Goal: Task Accomplishment & Management: Use online tool/utility

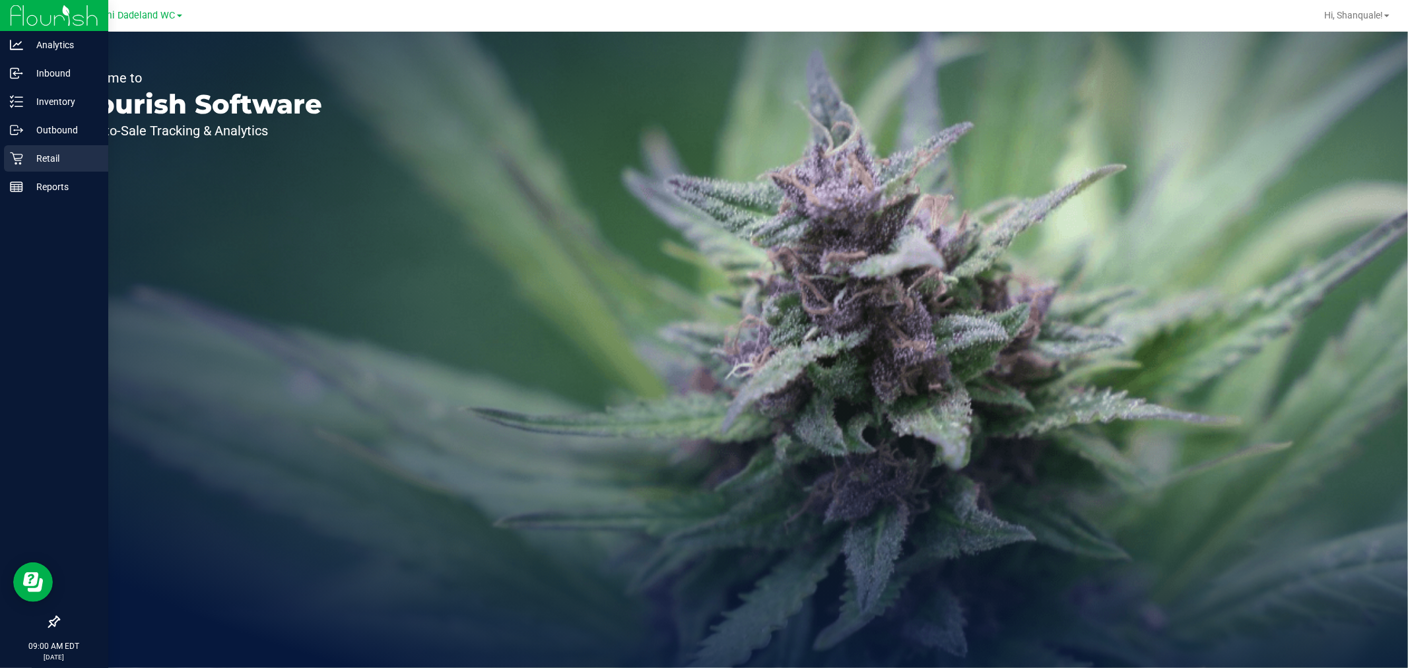
click at [7, 150] on div "Retail" at bounding box center [56, 158] width 104 height 26
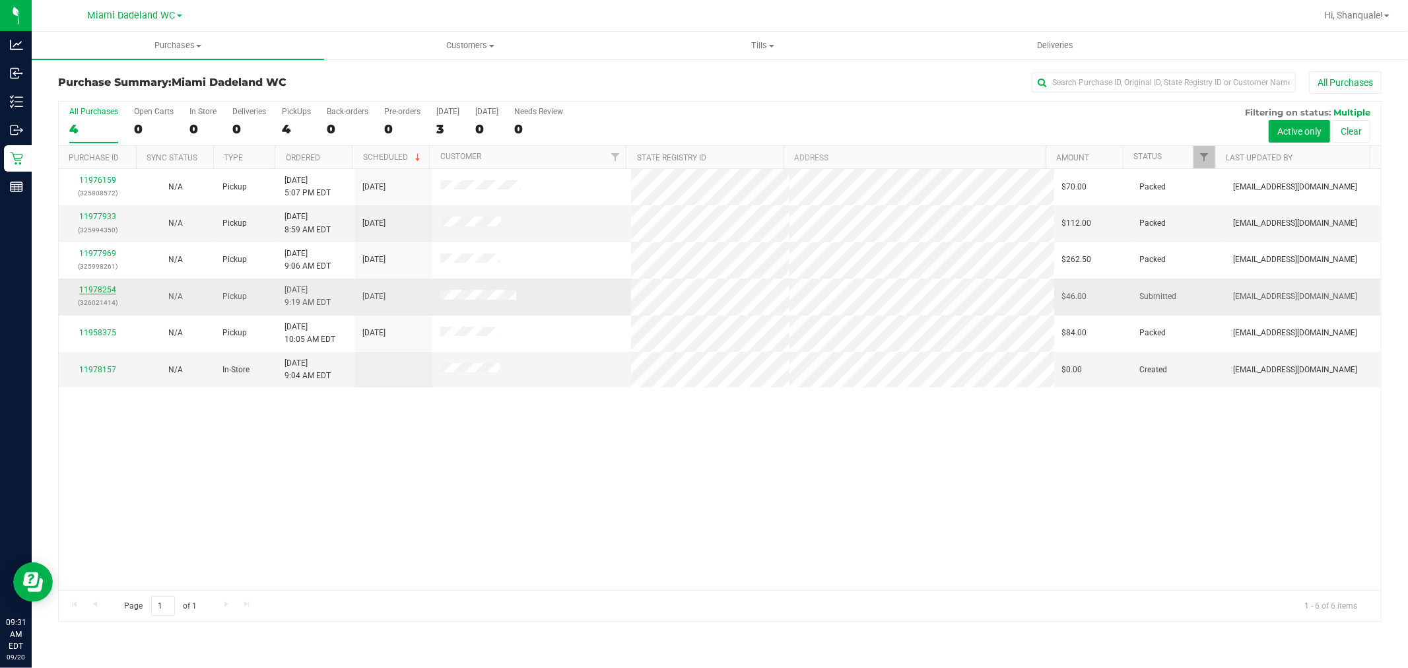
click at [104, 288] on link "11978254" at bounding box center [97, 289] width 37 height 9
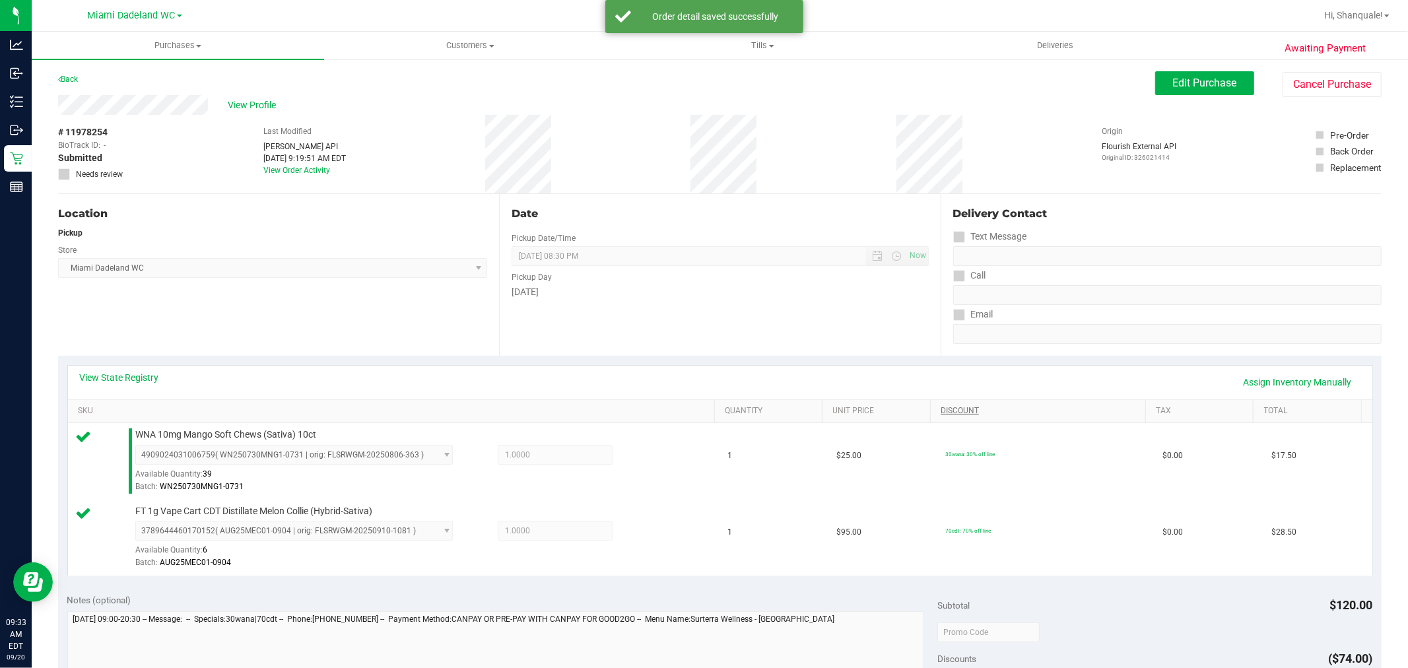
scroll to position [489, 0]
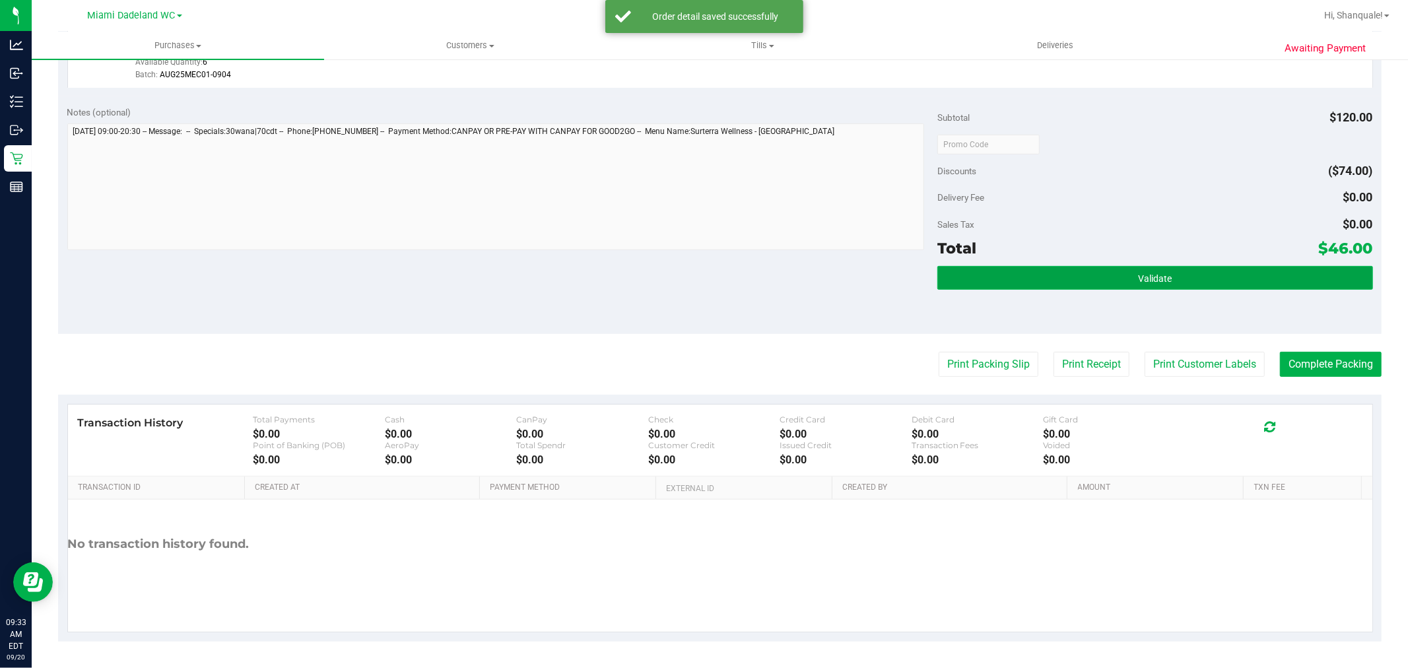
click at [1078, 267] on button "Validate" at bounding box center [1155, 278] width 435 height 24
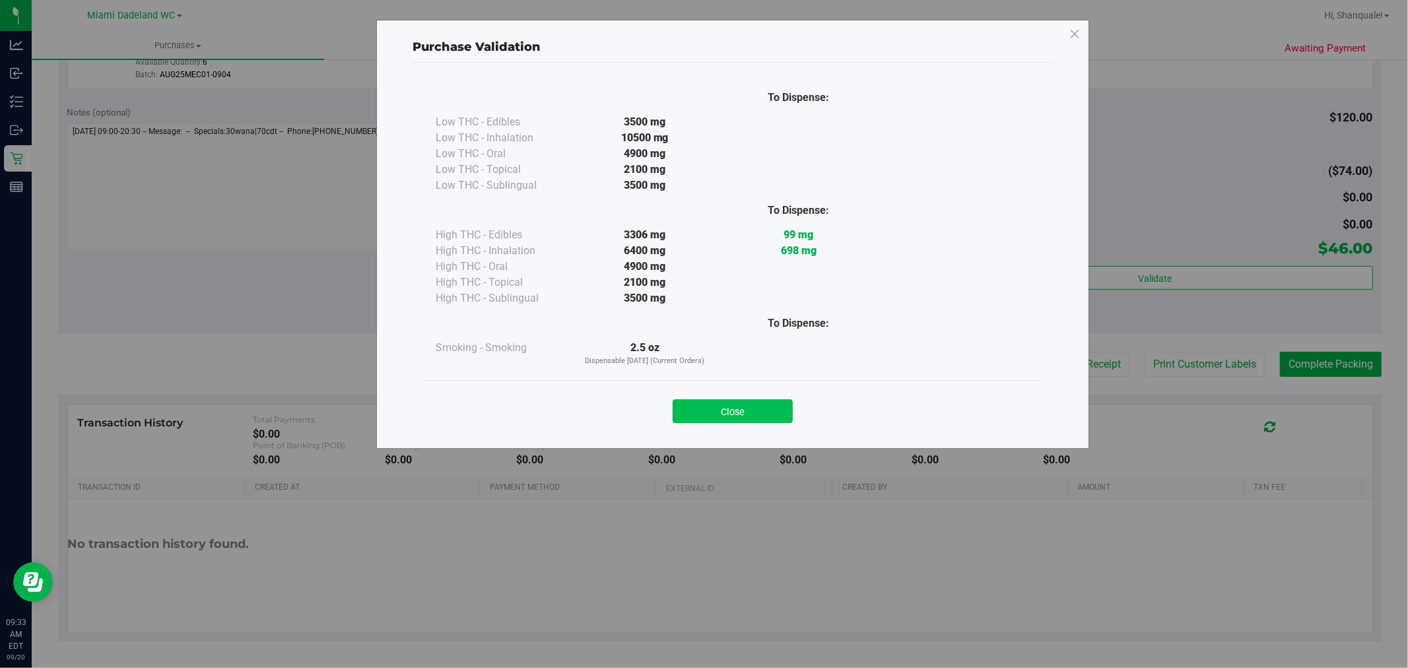
click at [745, 399] on button "Close" at bounding box center [733, 411] width 120 height 24
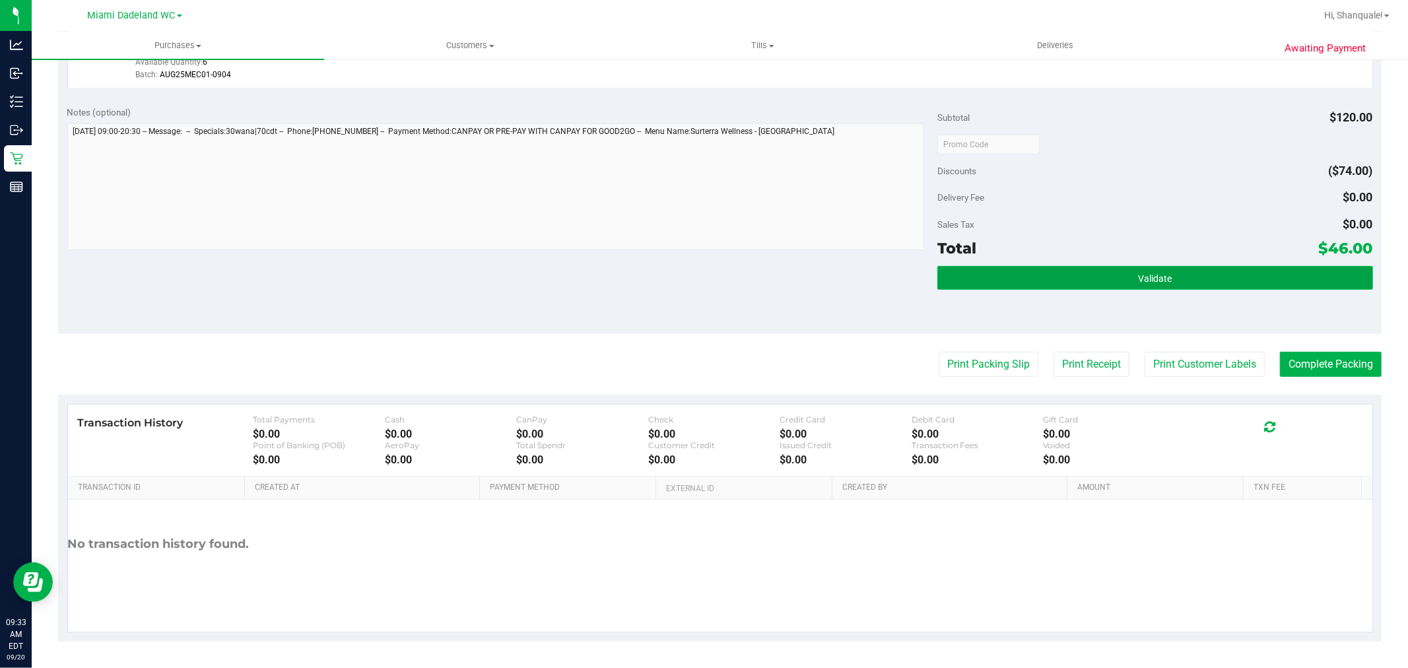
click at [1058, 288] on button "Validate" at bounding box center [1155, 278] width 435 height 24
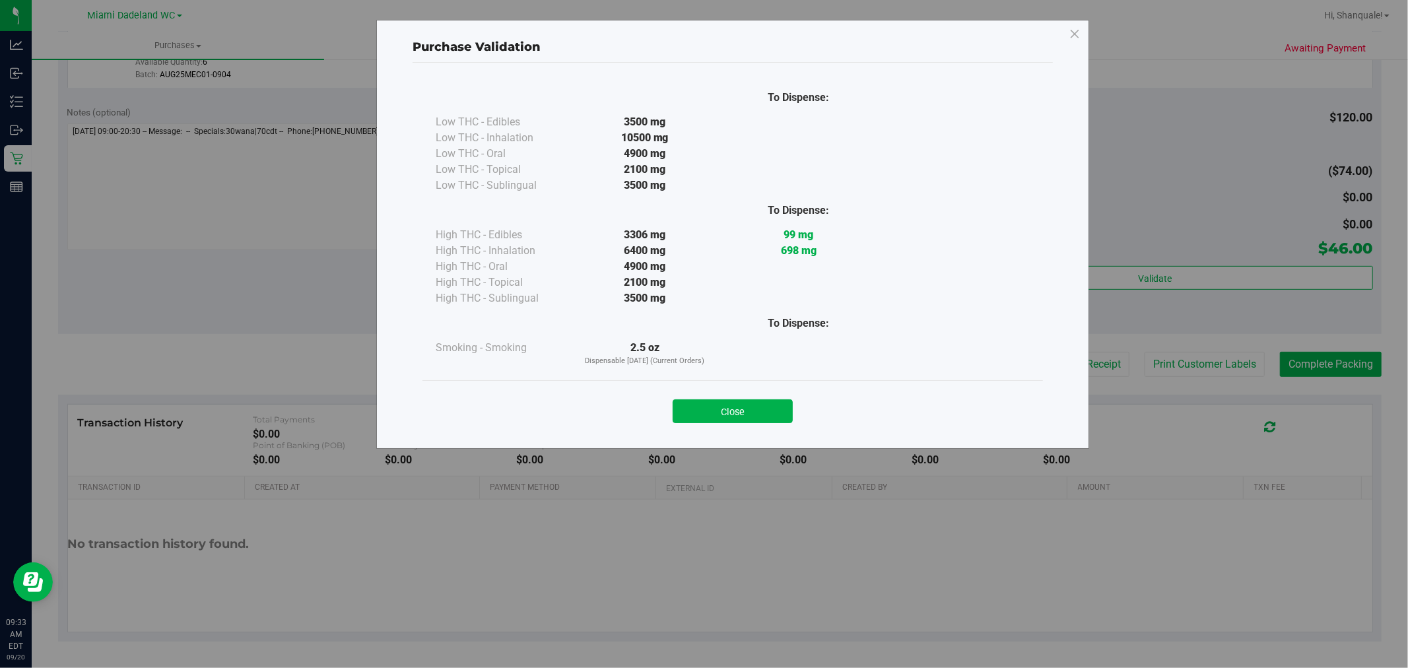
click at [771, 438] on div "Purchase Validation To Dispense: Low THC - Edibles 3500 mg" at bounding box center [732, 234] width 713 height 429
click at [744, 437] on div "Purchase Validation To Dispense: Low THC - Edibles 3500 mg" at bounding box center [732, 234] width 713 height 429
click at [756, 421] on button "Close" at bounding box center [733, 411] width 120 height 24
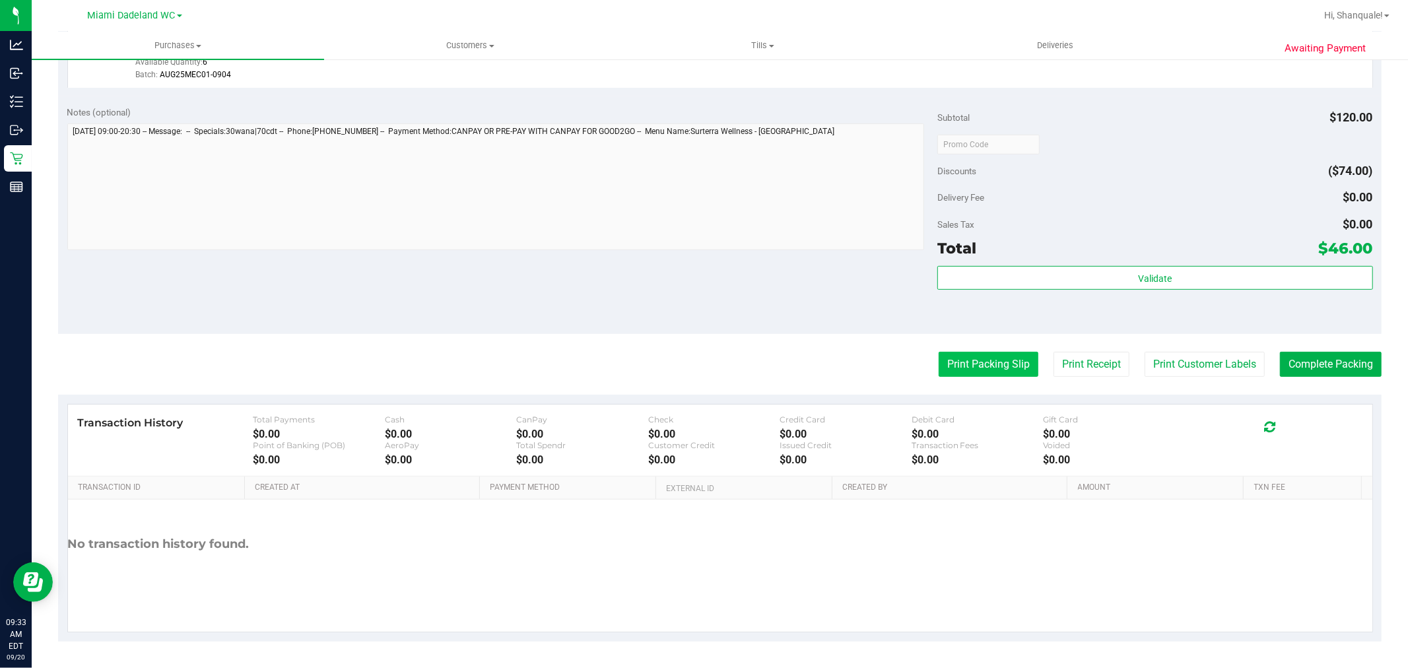
click at [986, 368] on button "Print Packing Slip" at bounding box center [989, 364] width 100 height 25
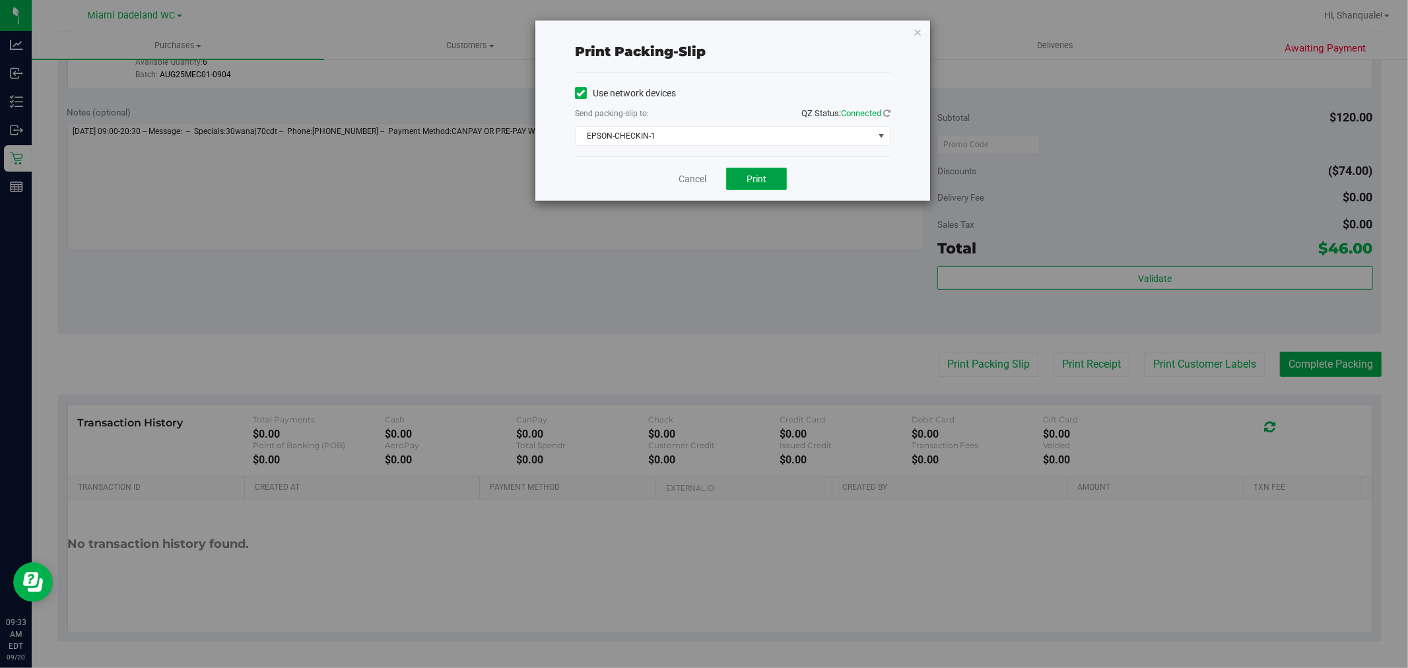
click at [764, 183] on span "Print" at bounding box center [757, 179] width 20 height 11
click at [637, 132] on span "EPSON-CHECKIN-1" at bounding box center [725, 136] width 298 height 18
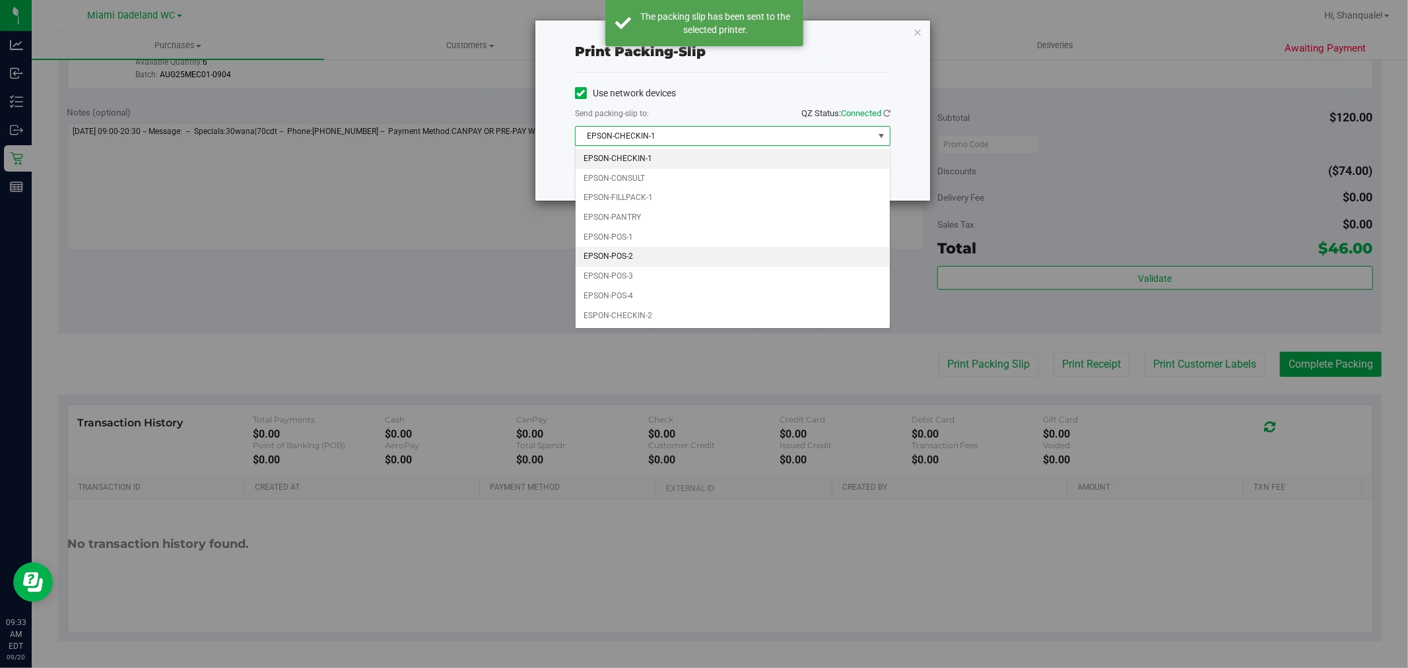
click at [667, 263] on li "EPSON-POS-2" at bounding box center [733, 257] width 314 height 20
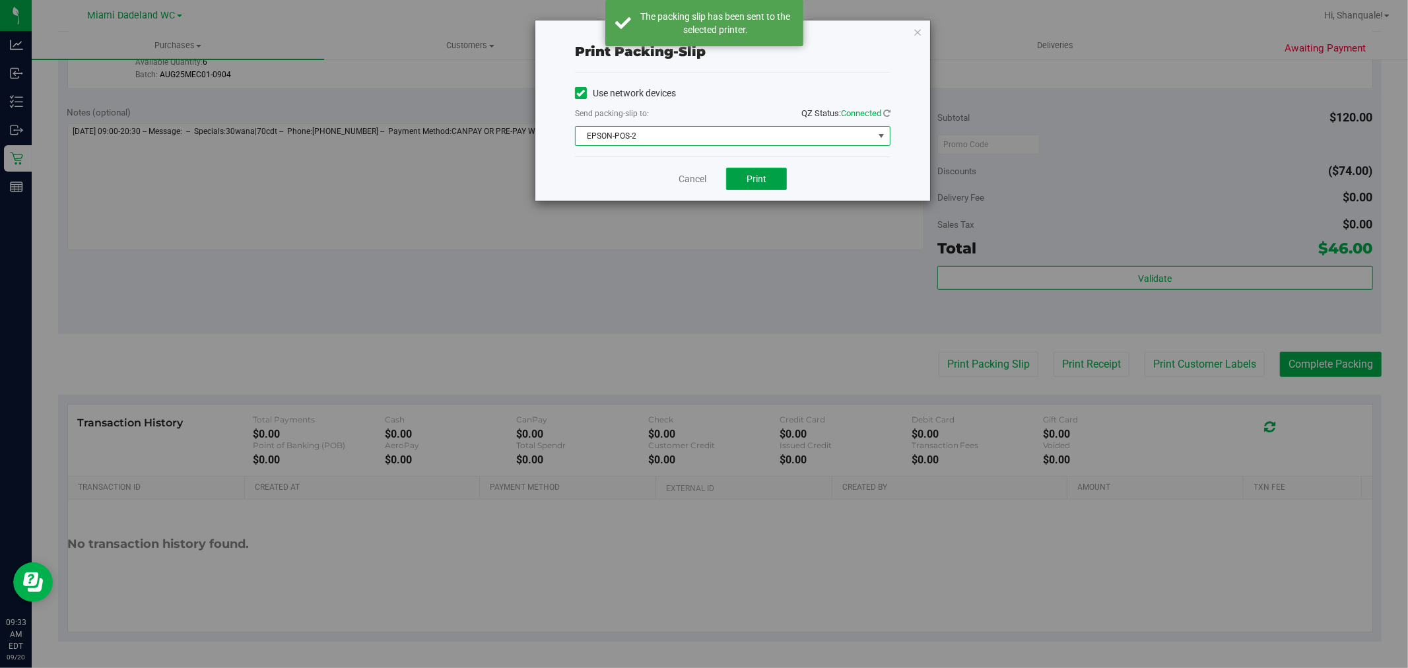
click at [765, 172] on button "Print" at bounding box center [756, 179] width 61 height 22
click at [776, 180] on button "Print" at bounding box center [756, 179] width 61 height 22
click at [747, 178] on span "Print" at bounding box center [757, 179] width 20 height 11
click at [685, 199] on div "Cancel Print" at bounding box center [733, 178] width 316 height 44
click at [683, 178] on link "Cancel" at bounding box center [693, 179] width 28 height 14
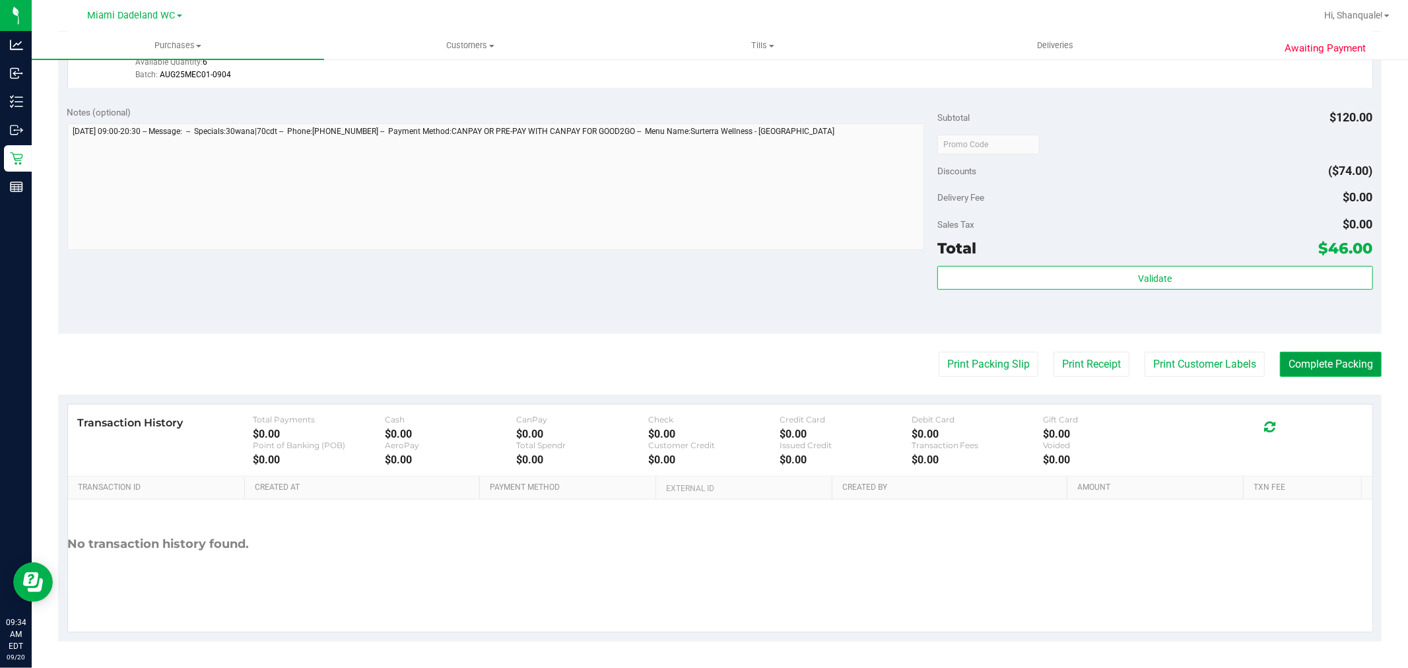
click at [1348, 372] on button "Complete Packing" at bounding box center [1331, 364] width 102 height 25
